Goal: Task Accomplishment & Management: Manage account settings

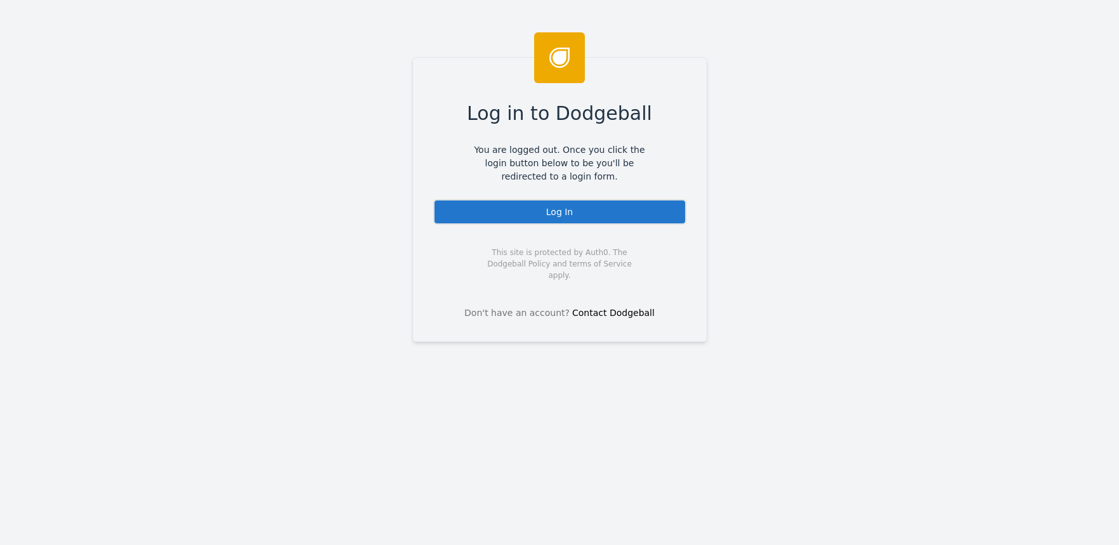
click at [669, 212] on div "Log In" at bounding box center [559, 211] width 253 height 25
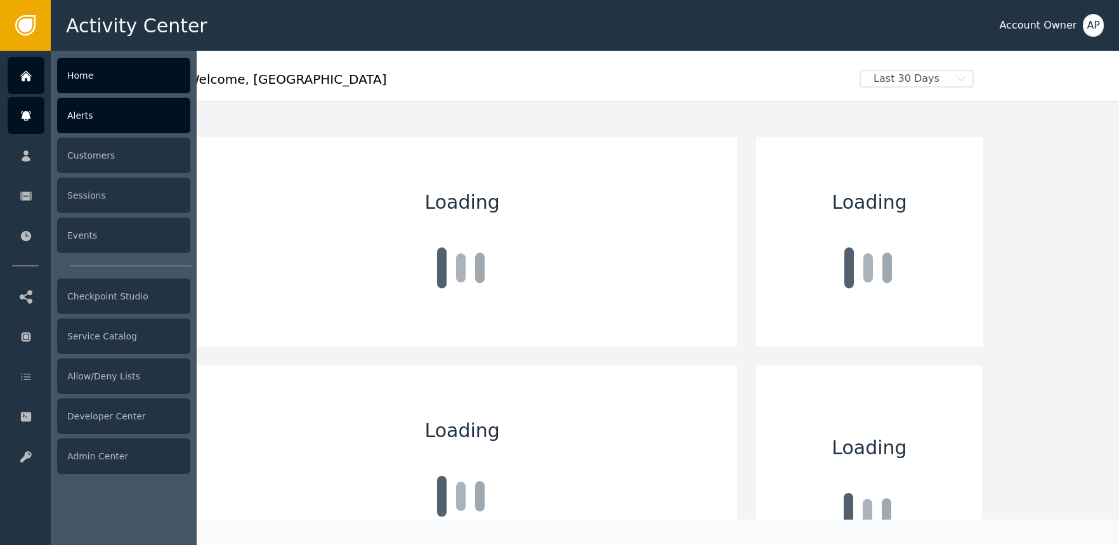
click at [89, 124] on div "Alerts" at bounding box center [123, 116] width 133 height 36
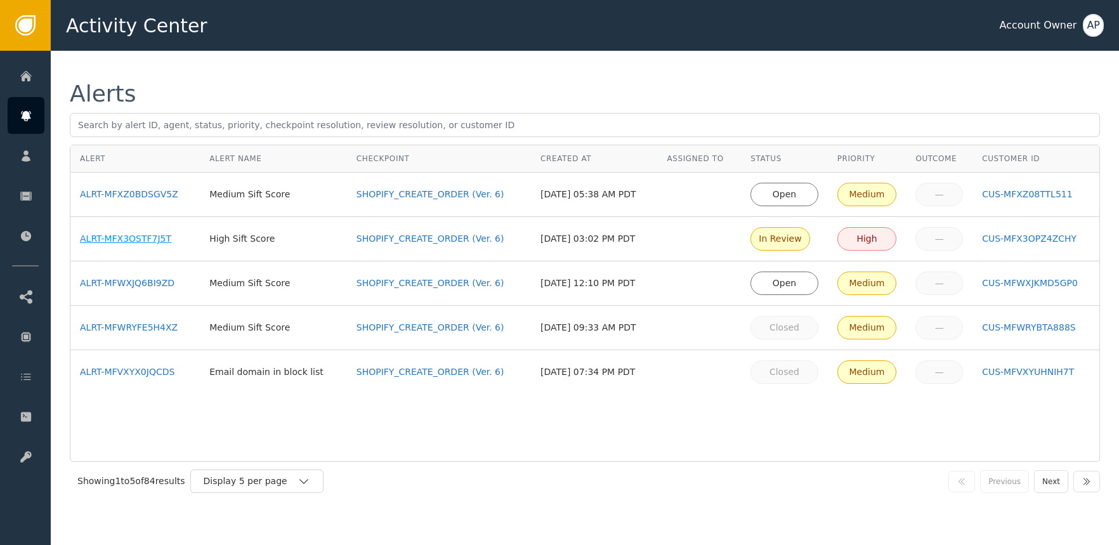
click at [148, 240] on div "ALRT-MFX3OSTF7J5T" at bounding box center [135, 238] width 110 height 13
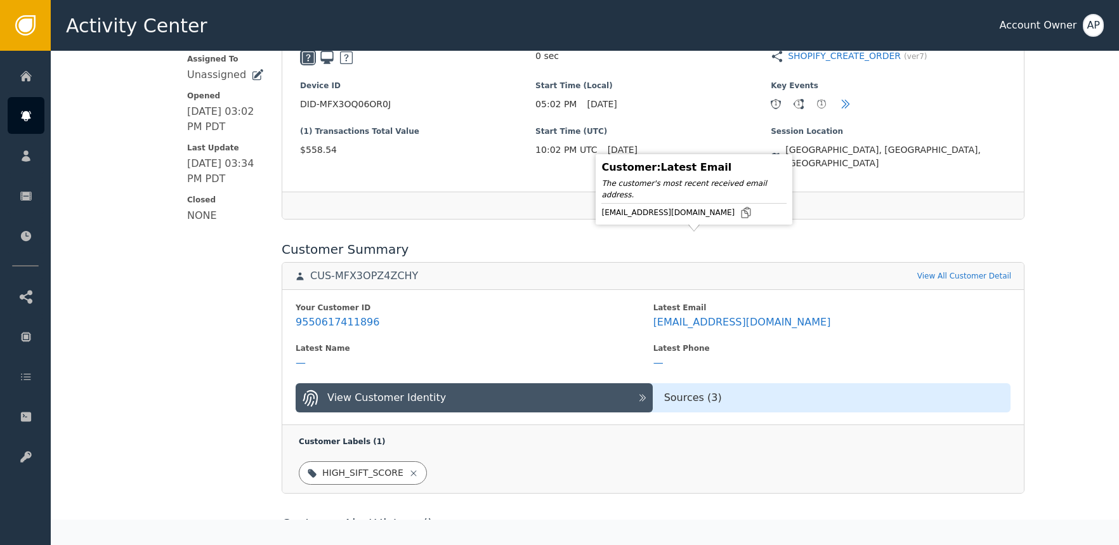
scroll to position [324, 0]
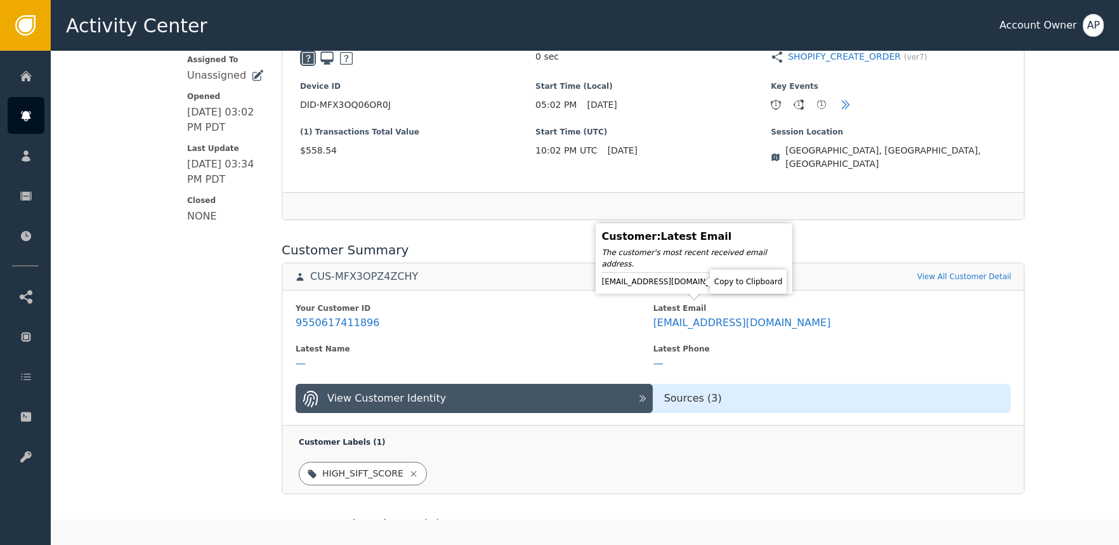
drag, startPoint x: 695, startPoint y: 278, endPoint x: 687, endPoint y: 232, distance: 46.3
click at [741, 278] on icon at bounding box center [745, 282] width 9 height 10
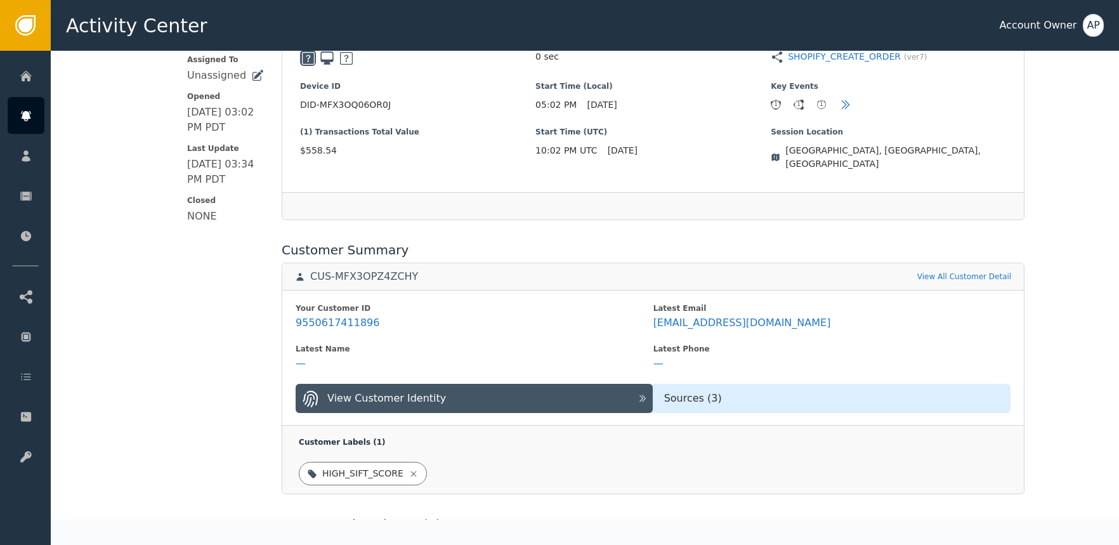
scroll to position [322, 0]
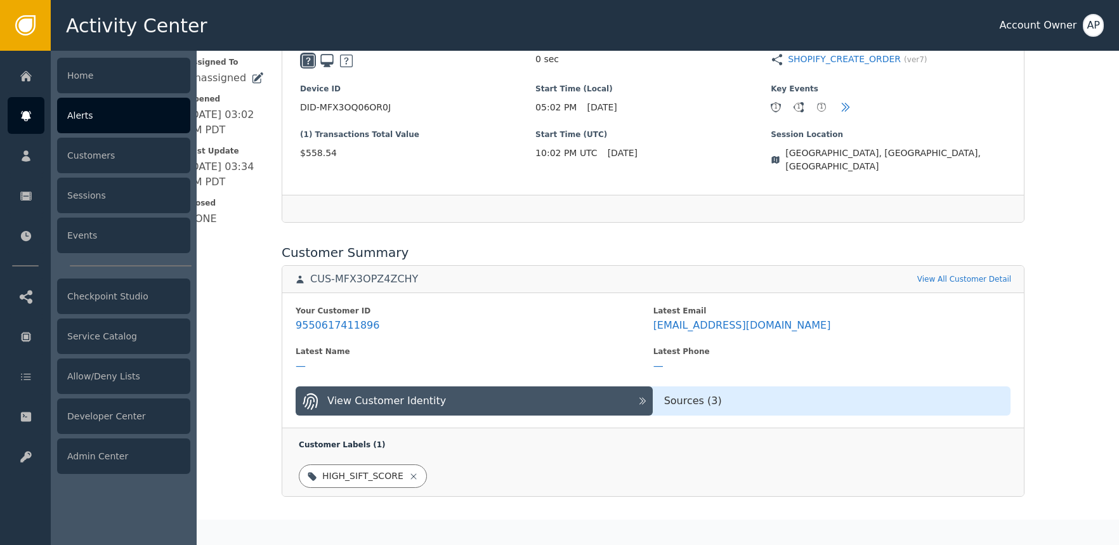
click at [79, 117] on div "Alerts" at bounding box center [123, 116] width 133 height 36
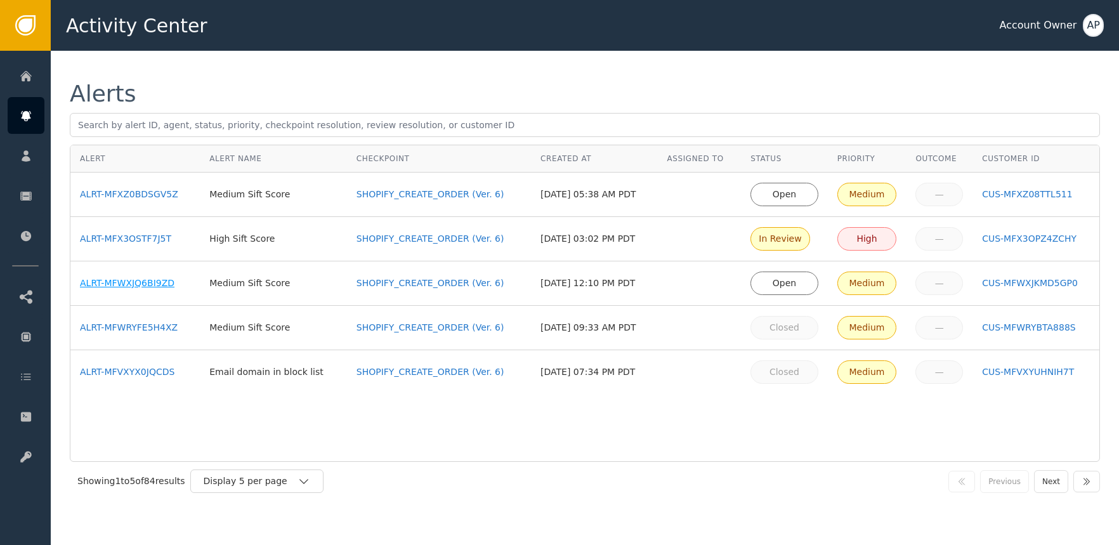
click at [156, 278] on div "ALRT-MFWXJQ6BI9ZD" at bounding box center [135, 283] width 110 height 13
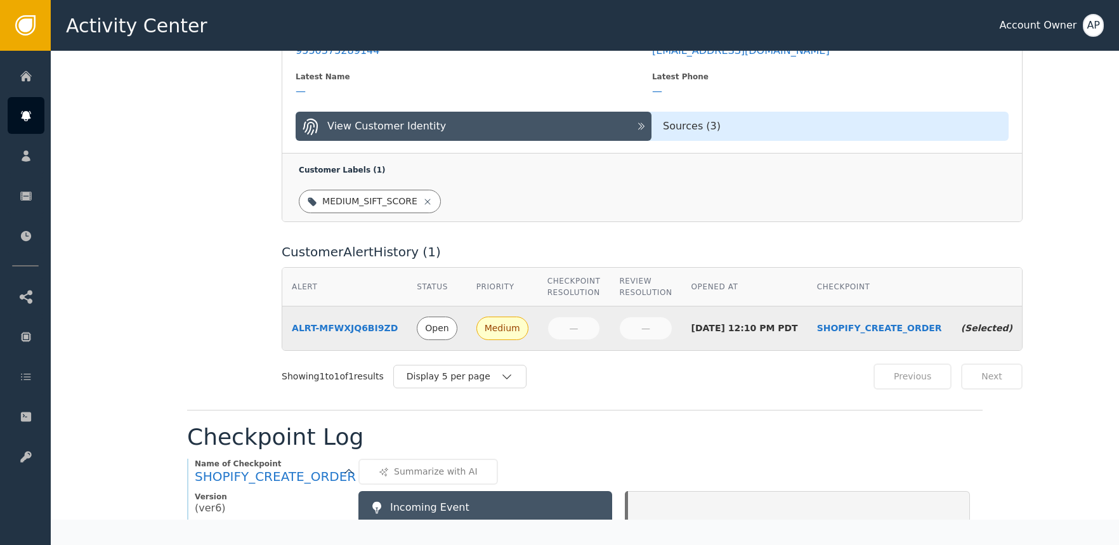
scroll to position [339, 0]
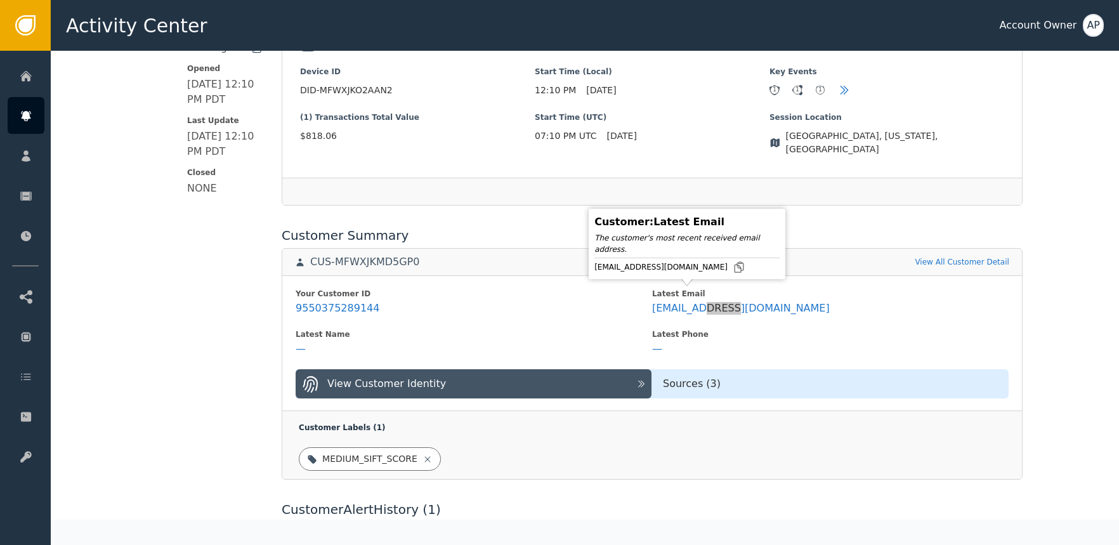
drag, startPoint x: 706, startPoint y: 295, endPoint x: 668, endPoint y: 302, distance: 38.7
click at [668, 302] on span "aveyrigg@gmail.com" at bounding box center [830, 308] width 356 height 15
click at [732, 270] on icon at bounding box center [738, 267] width 13 height 13
click at [732, 268] on icon at bounding box center [738, 267] width 13 height 13
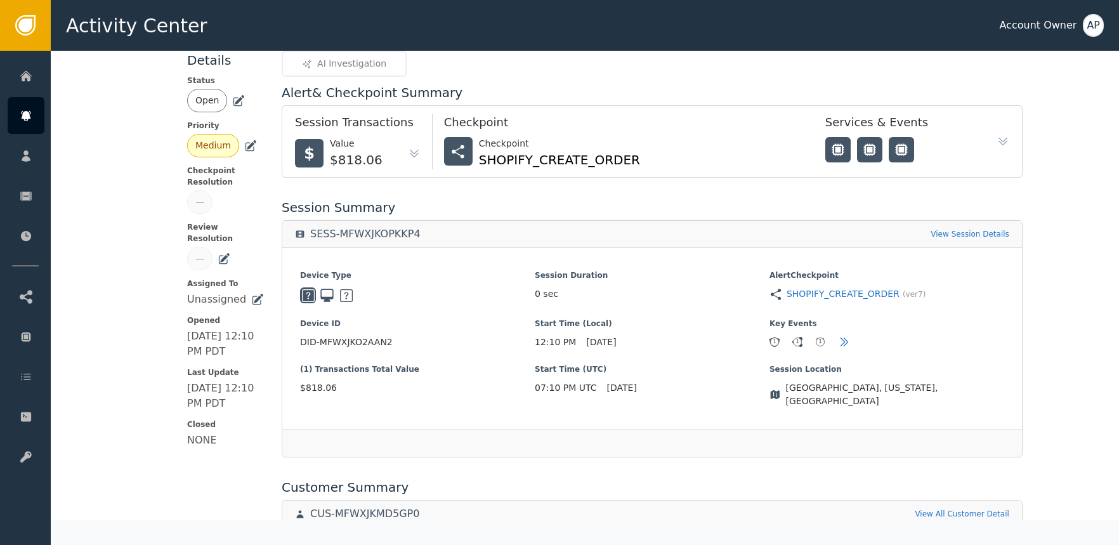
scroll to position [0, 0]
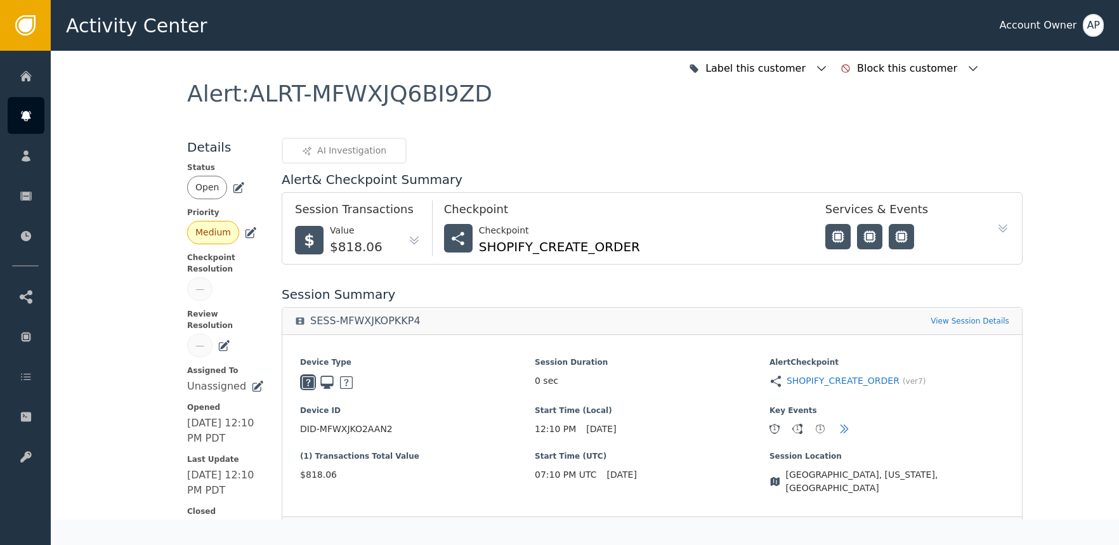
click at [240, 189] on div "Open" at bounding box center [225, 187] width 77 height 23
click at [234, 190] on icon at bounding box center [238, 187] width 13 height 13
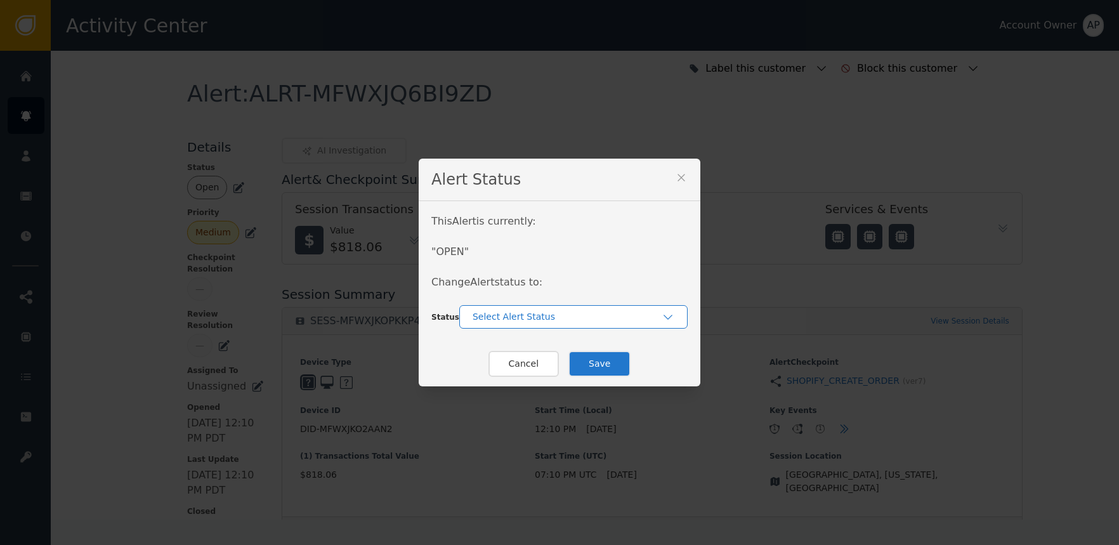
click at [490, 309] on div "Select Alert Status" at bounding box center [573, 316] width 228 height 23
click at [499, 360] on div "Closed" at bounding box center [573, 369] width 228 height 24
click at [588, 363] on button "Save" at bounding box center [599, 364] width 62 height 26
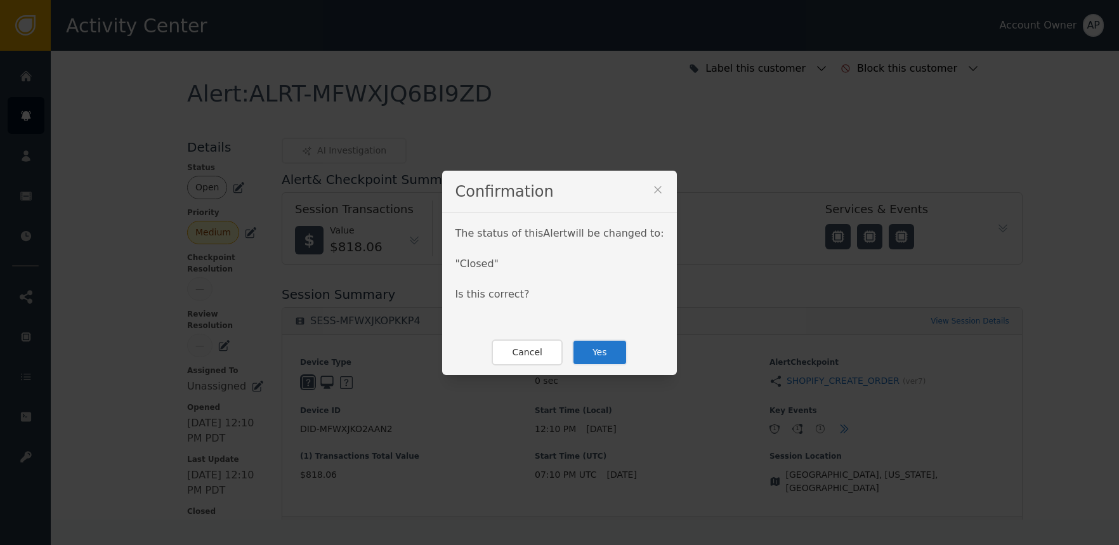
click at [579, 346] on button "Yes" at bounding box center [599, 352] width 55 height 26
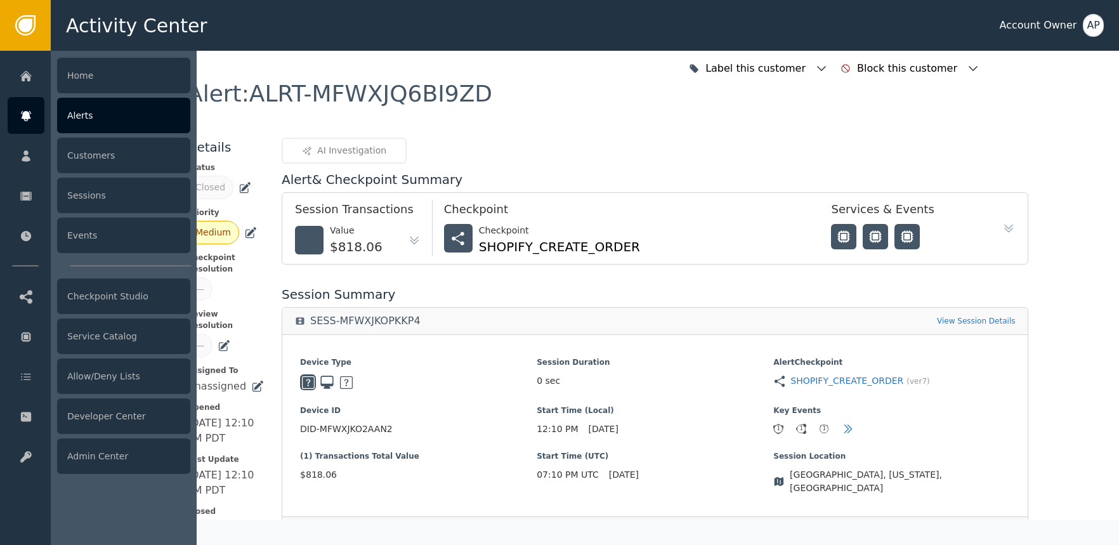
click at [31, 122] on icon at bounding box center [26, 116] width 13 height 14
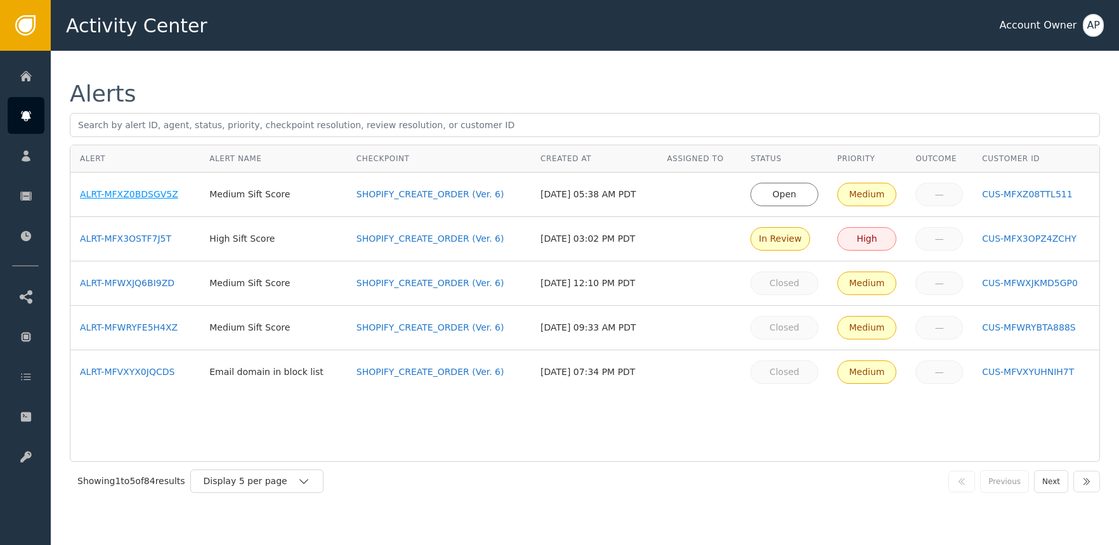
click at [161, 198] on div "ALRT-MFXZ0BDSGV5Z" at bounding box center [135, 194] width 110 height 13
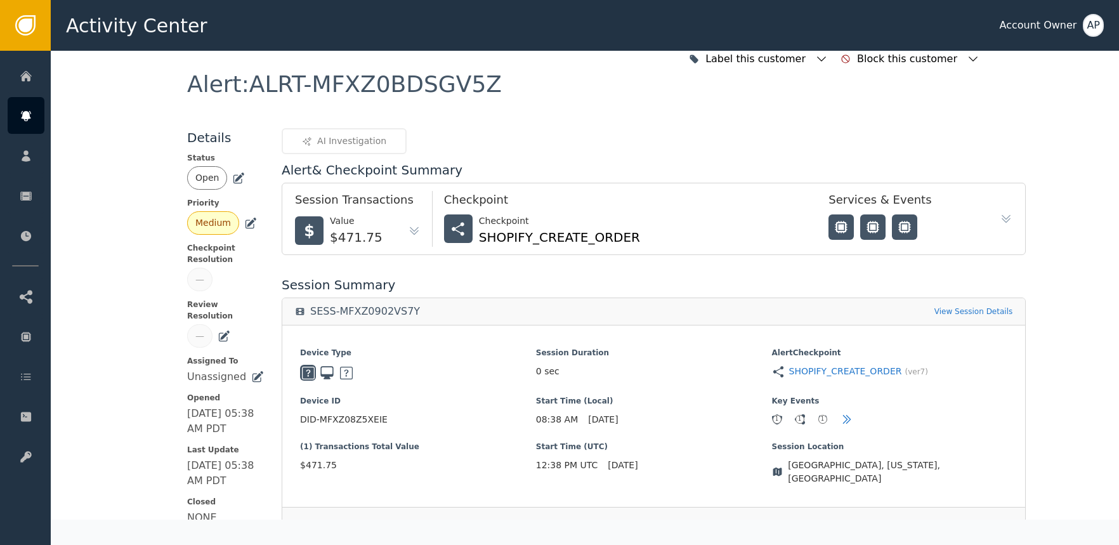
scroll to position [238, 0]
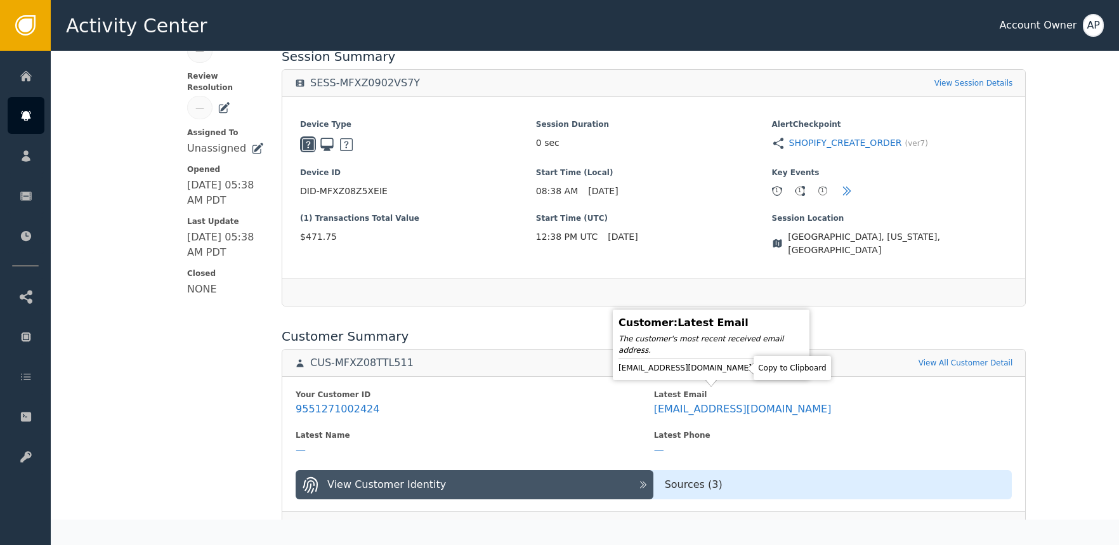
drag, startPoint x: 734, startPoint y: 369, endPoint x: 729, endPoint y: 358, distance: 11.9
click at [757, 369] on icon at bounding box center [763, 367] width 13 height 13
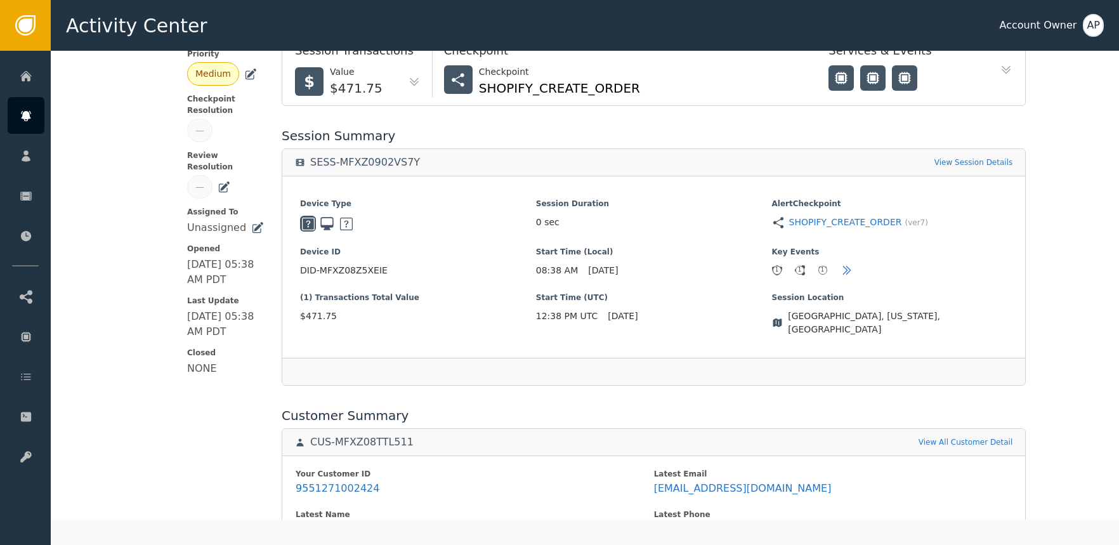
scroll to position [94, 0]
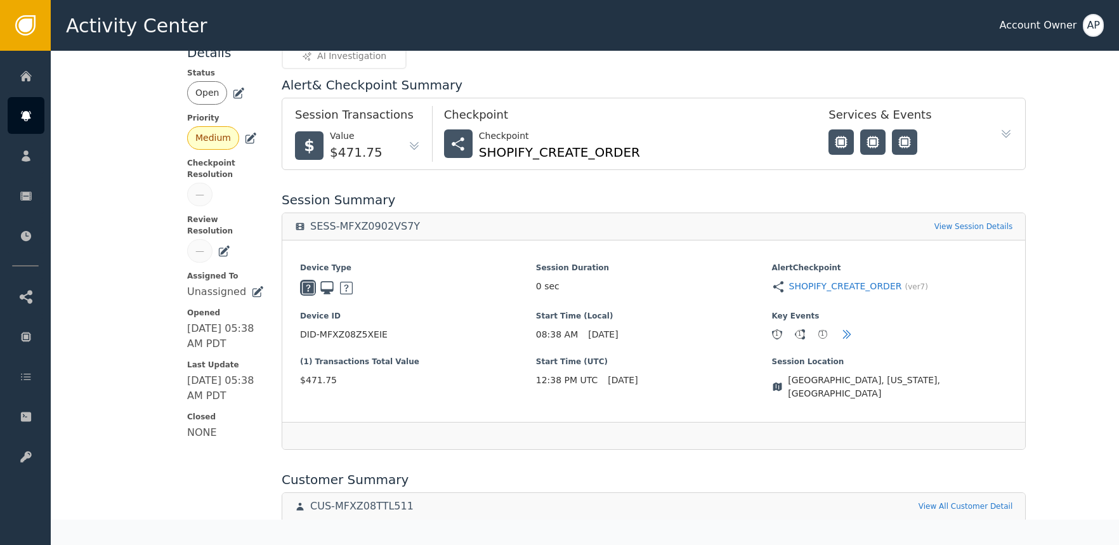
click at [232, 93] on icon at bounding box center [238, 93] width 13 height 13
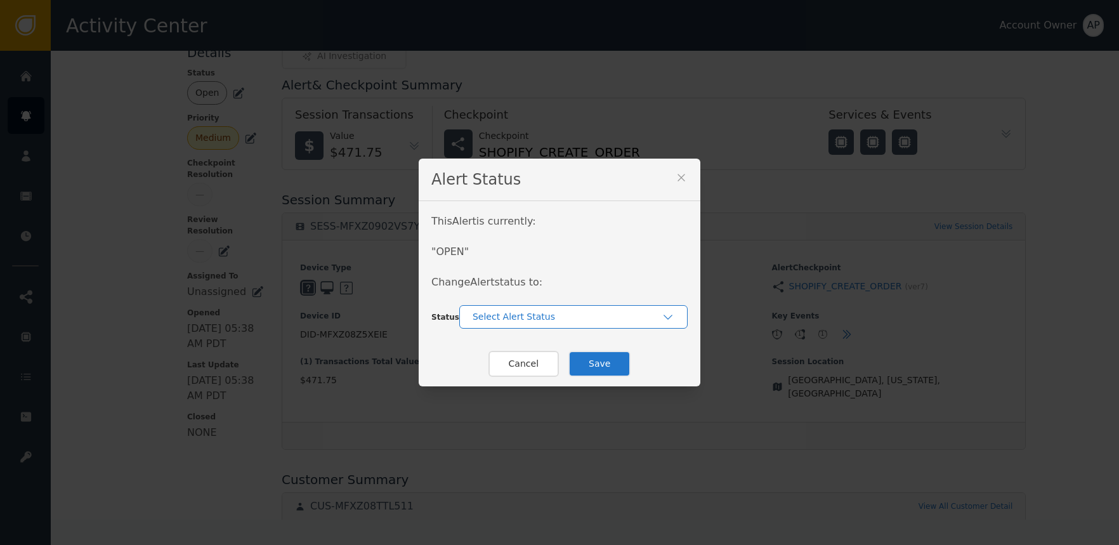
click at [529, 315] on div "Select Alert Status" at bounding box center [566, 316] width 189 height 13
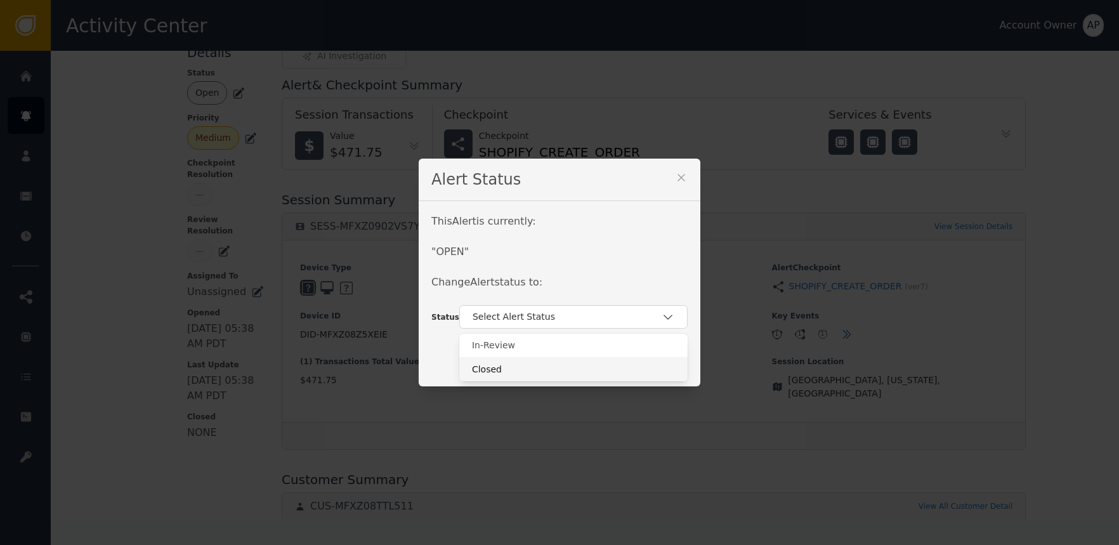
drag, startPoint x: 540, startPoint y: 361, endPoint x: 549, endPoint y: 361, distance: 8.9
click at [540, 361] on div "Closed" at bounding box center [573, 369] width 228 height 24
click at [599, 358] on button "Save" at bounding box center [599, 364] width 62 height 26
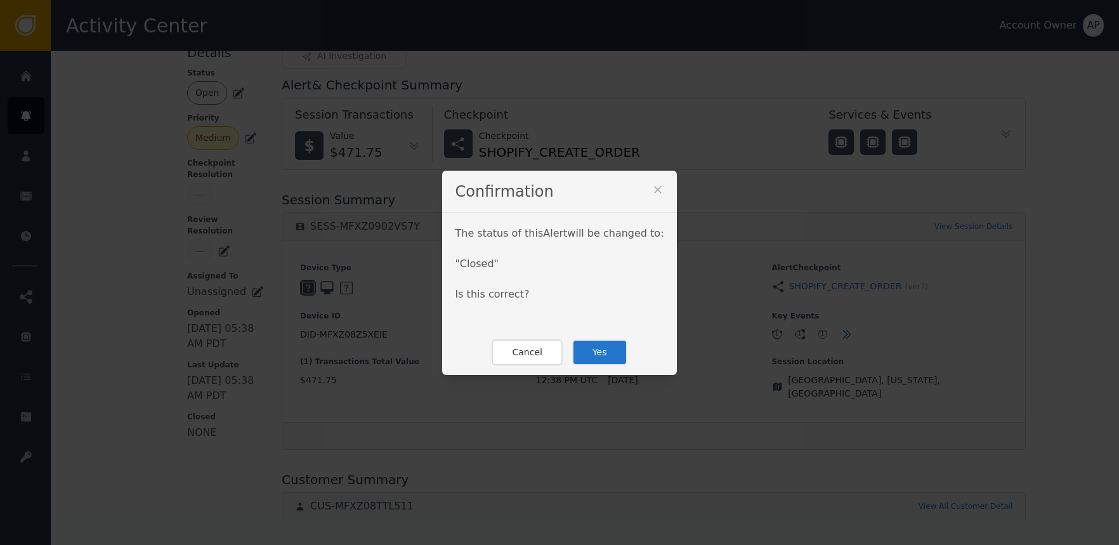
click at [604, 360] on button "Yes" at bounding box center [599, 352] width 55 height 26
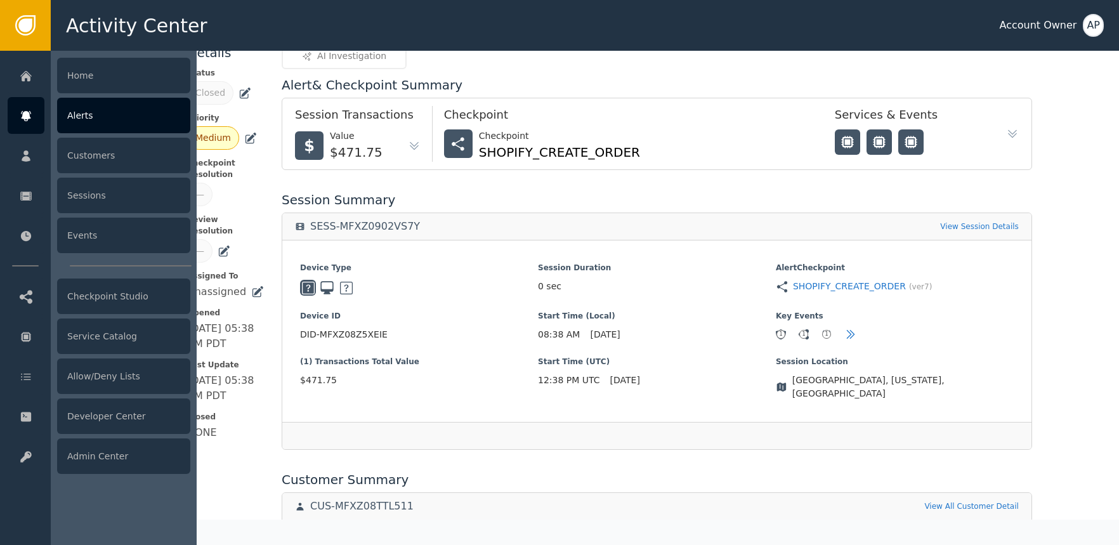
click at [22, 110] on icon at bounding box center [26, 116] width 13 height 14
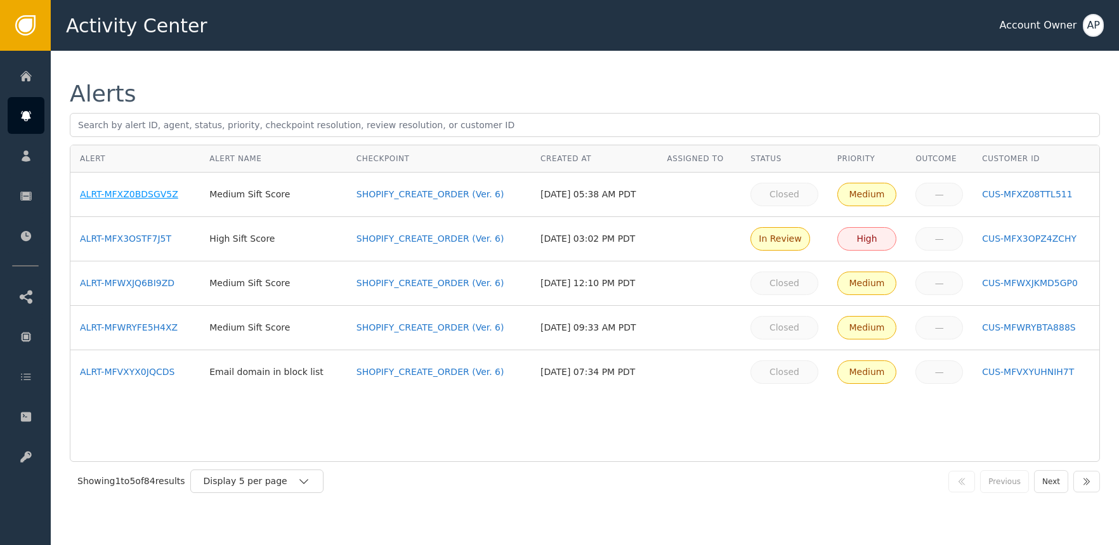
click at [145, 190] on div "ALRT-MFXZ0BDSGV5Z" at bounding box center [135, 194] width 110 height 13
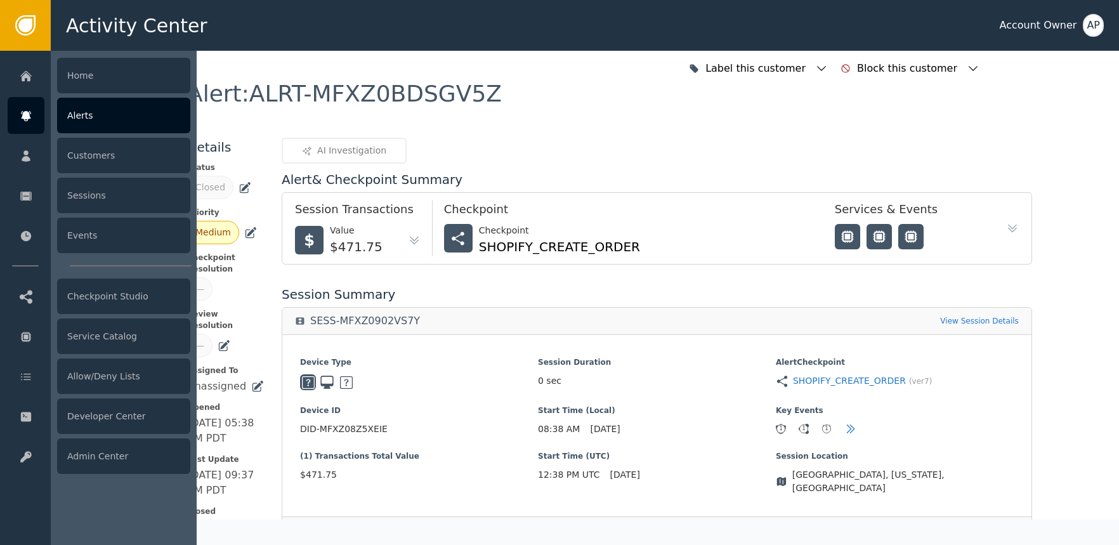
click at [72, 107] on div "Alerts" at bounding box center [123, 116] width 133 height 36
